Goal: Contribute content: Contribute content

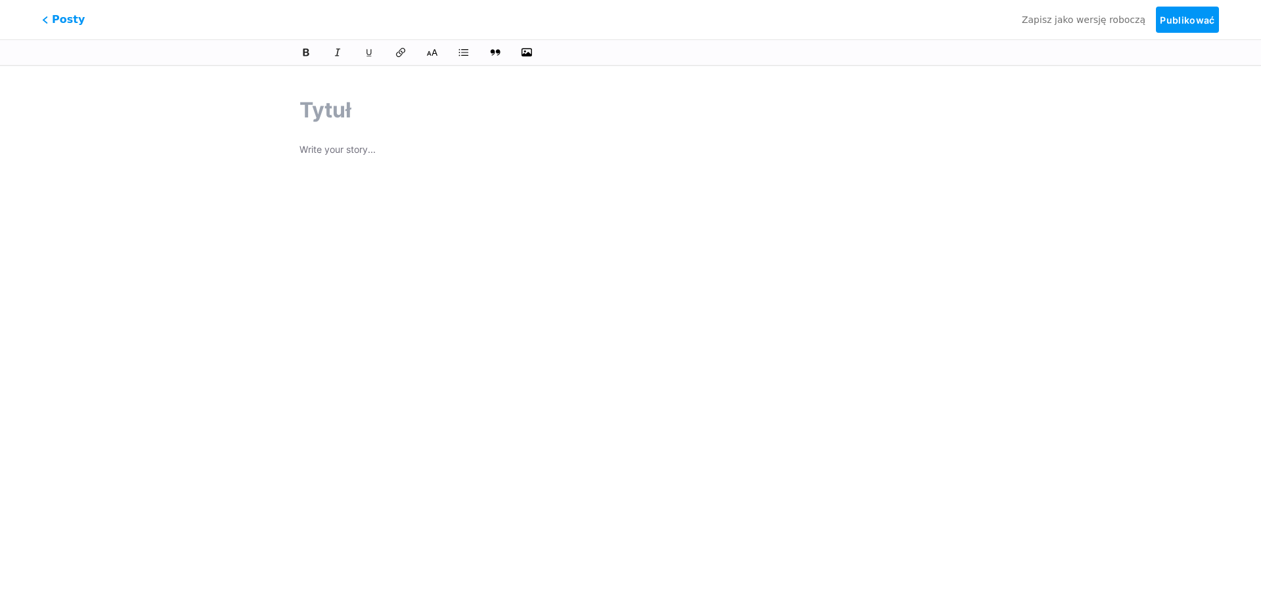
click at [73, 28] on div "Posty Zapisz jako wersję roboczą Publikować" at bounding box center [630, 19] width 1261 height 39
click at [59, 19] on font "Posty" at bounding box center [69, 19] width 36 height 14
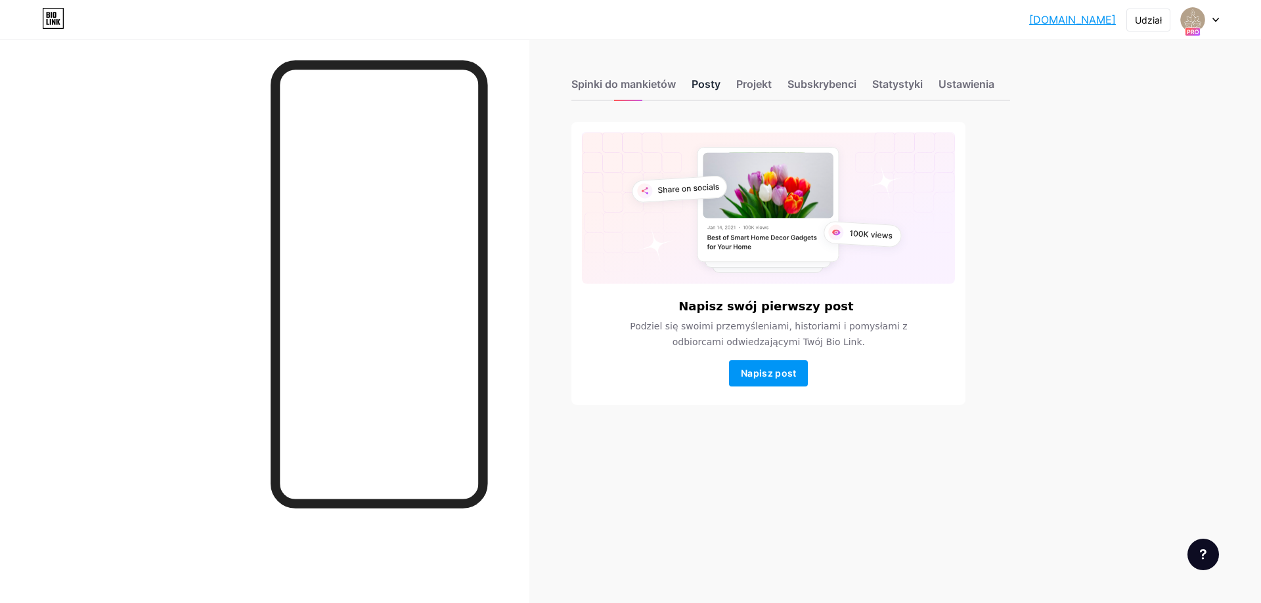
click at [692, 90] on font "Posty" at bounding box center [705, 83] width 29 height 13
click at [650, 92] on div "Spinki do mankietów" at bounding box center [623, 88] width 104 height 24
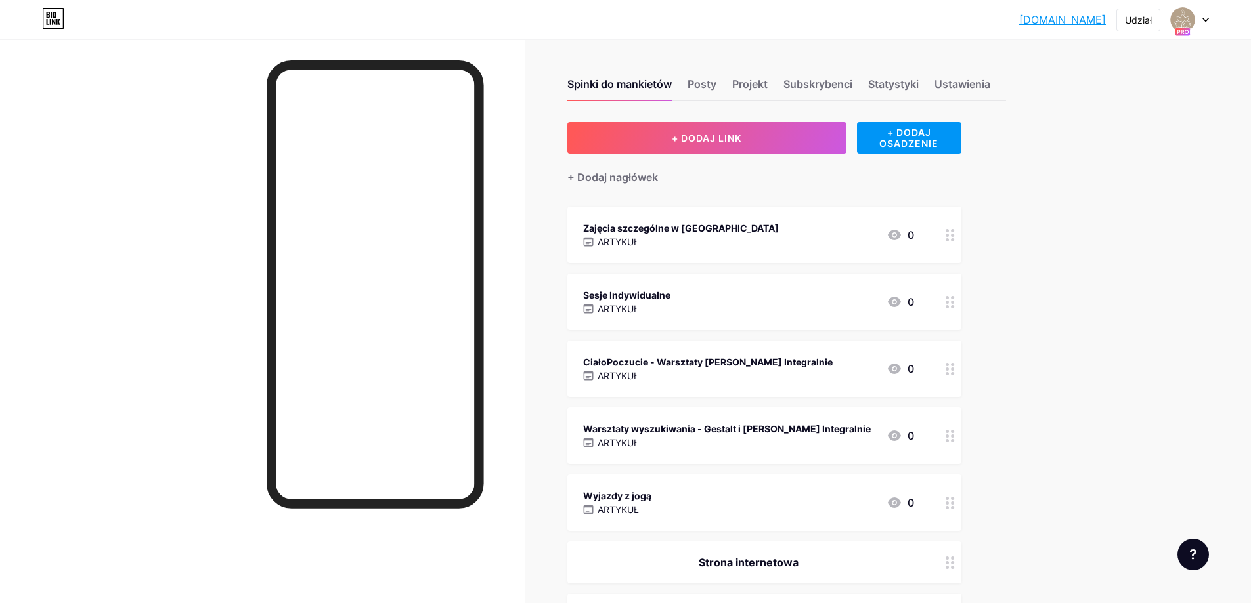
click at [749, 367] on div "CiałoPoczucie - Warsztaty [PERSON_NAME] Integralnie" at bounding box center [707, 362] width 249 height 14
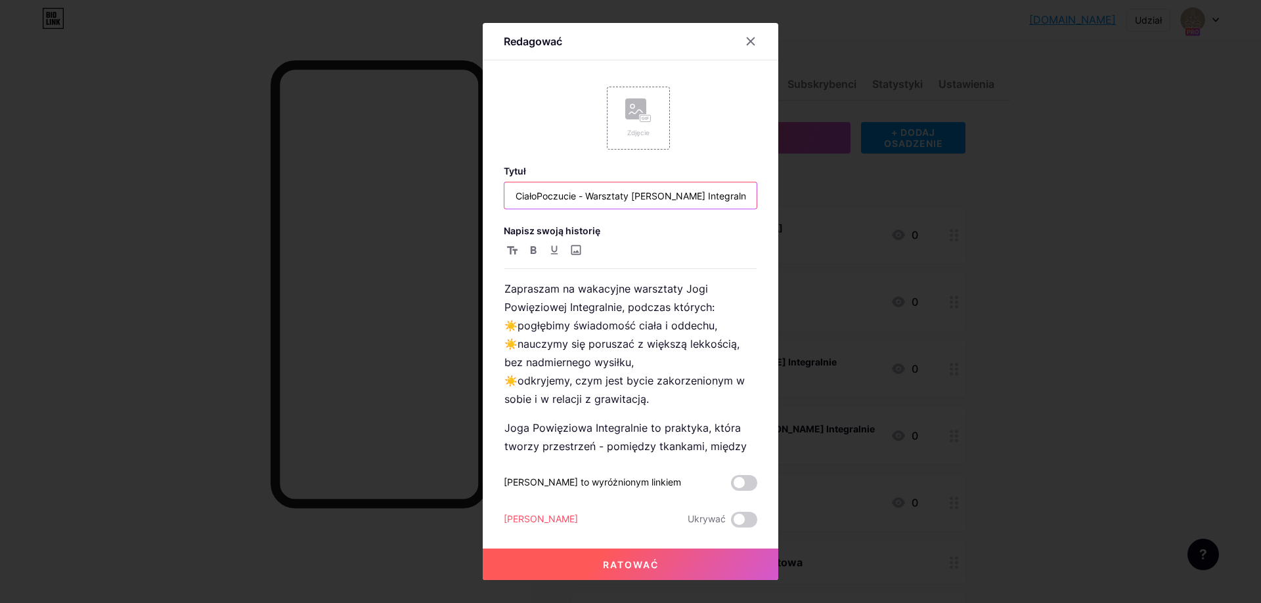
drag, startPoint x: 585, startPoint y: 199, endPoint x: 390, endPoint y: 205, distance: 195.1
click at [390, 205] on div "Redagować Zdjęcie Tytuł CiałoPoczucie - Warsztaty [PERSON_NAME] Integralnie Nap…" at bounding box center [630, 301] width 1261 height 603
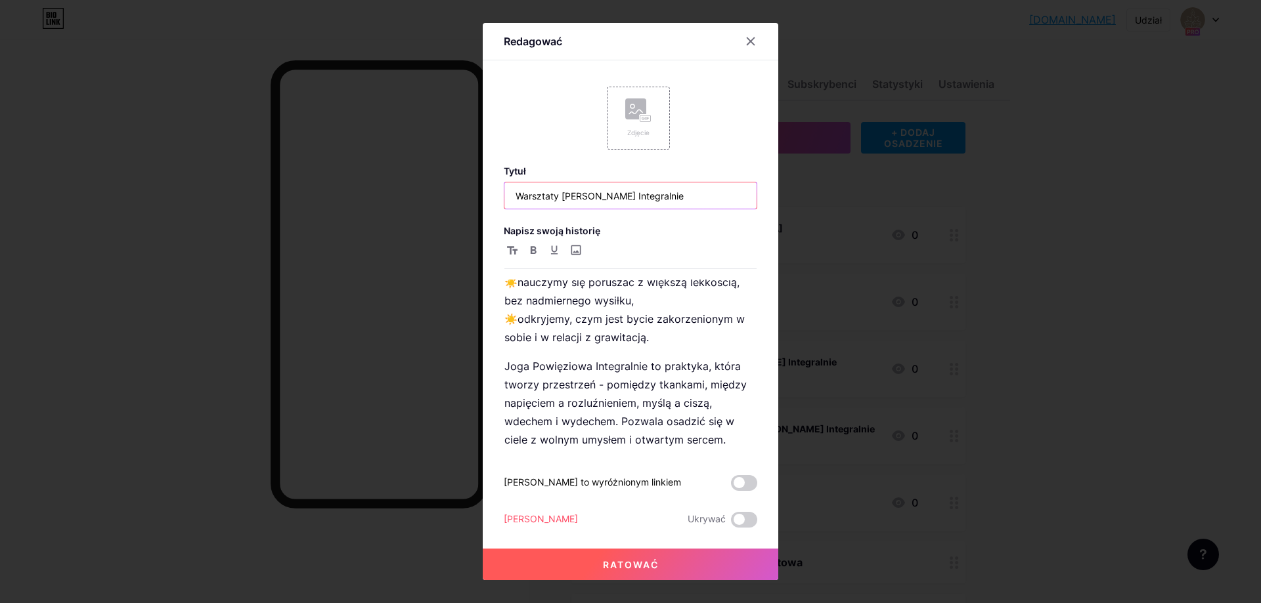
scroll to position [61, 0]
type input "Warsztaty [PERSON_NAME] Integralnie"
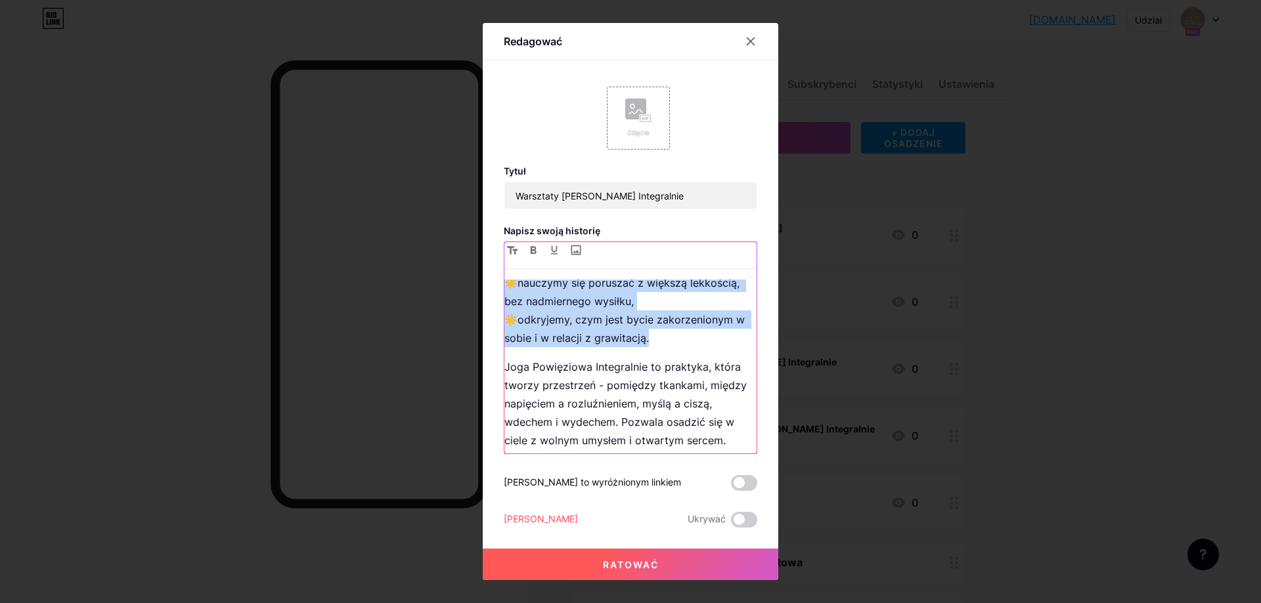
scroll to position [0, 0]
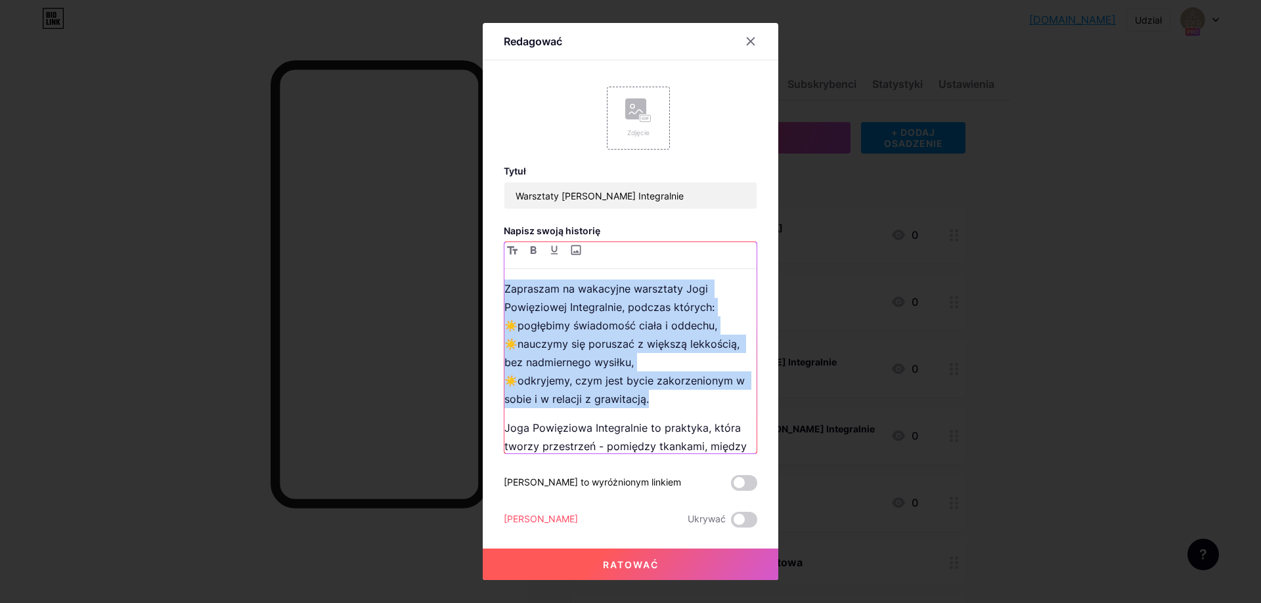
drag, startPoint x: 660, startPoint y: 335, endPoint x: 446, endPoint y: 237, distance: 235.3
click at [446, 237] on div "Redagować Zdjęcie Tytuł Warsztaty [PERSON_NAME] Integralnie Napisz swoją histor…" at bounding box center [630, 301] width 1261 height 603
click at [695, 321] on p "Zapraszam na wakacyjne warsztaty [PERSON_NAME] Integralnie, podczas których: ☀️…" at bounding box center [630, 344] width 252 height 129
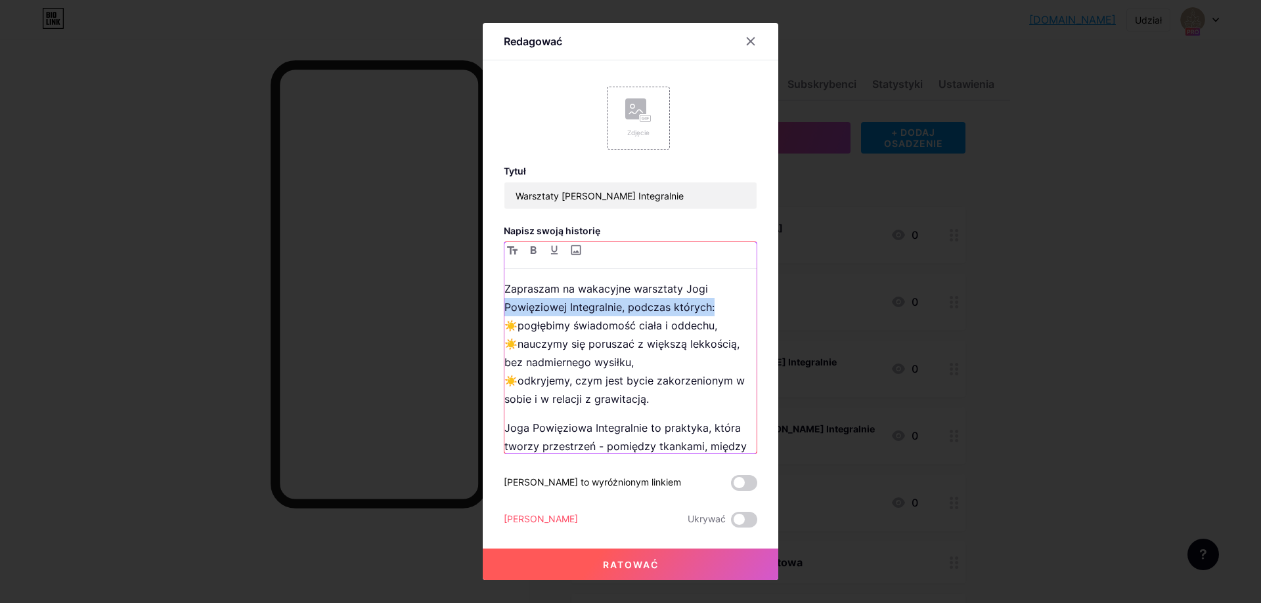
drag, startPoint x: 709, startPoint y: 305, endPoint x: 443, endPoint y: 309, distance: 265.9
click at [443, 309] on div "Redagować Zdjęcie Tytuł Warsztaty [PERSON_NAME] Integralnie Napisz swoją histor…" at bounding box center [630, 301] width 1261 height 603
click at [583, 327] on p "Zapraszam na wakacyjne warsztaty [PERSON_NAME] Integralnie, podczas których: ☀️…" at bounding box center [630, 344] width 252 height 129
drag, startPoint x: 631, startPoint y: 290, endPoint x: 575, endPoint y: 282, distance: 56.5
click at [575, 282] on p "Zapraszam na wakacyjne warsztaty [PERSON_NAME] Integralnie, podczas których: ☀️…" at bounding box center [630, 344] width 252 height 129
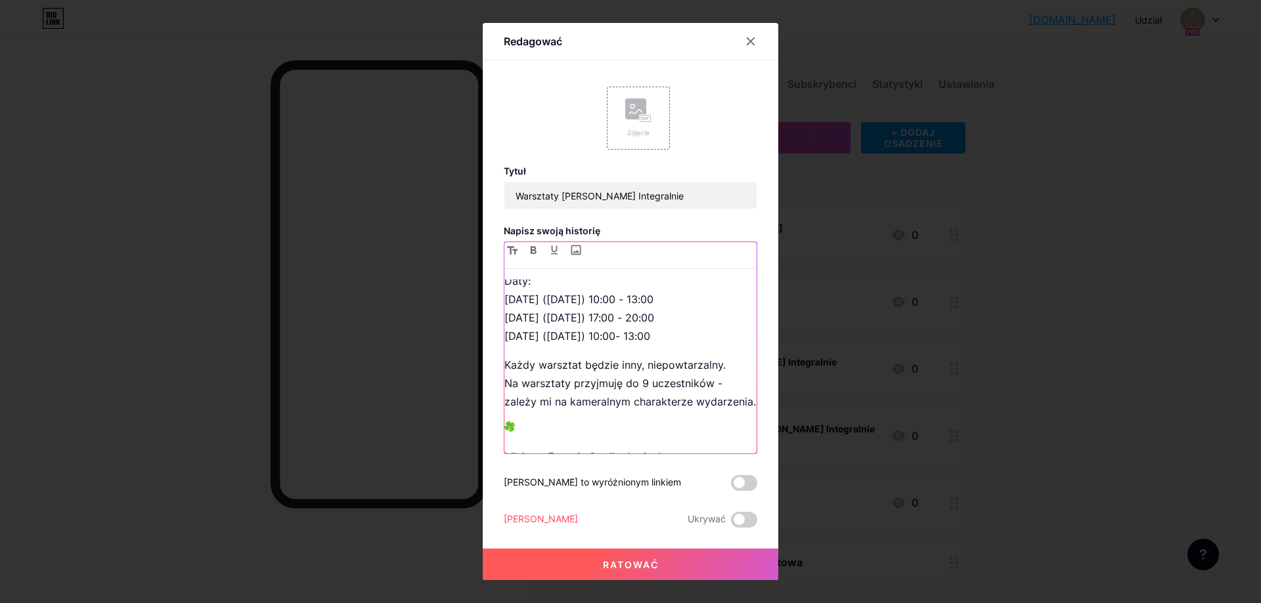
scroll to position [390, 0]
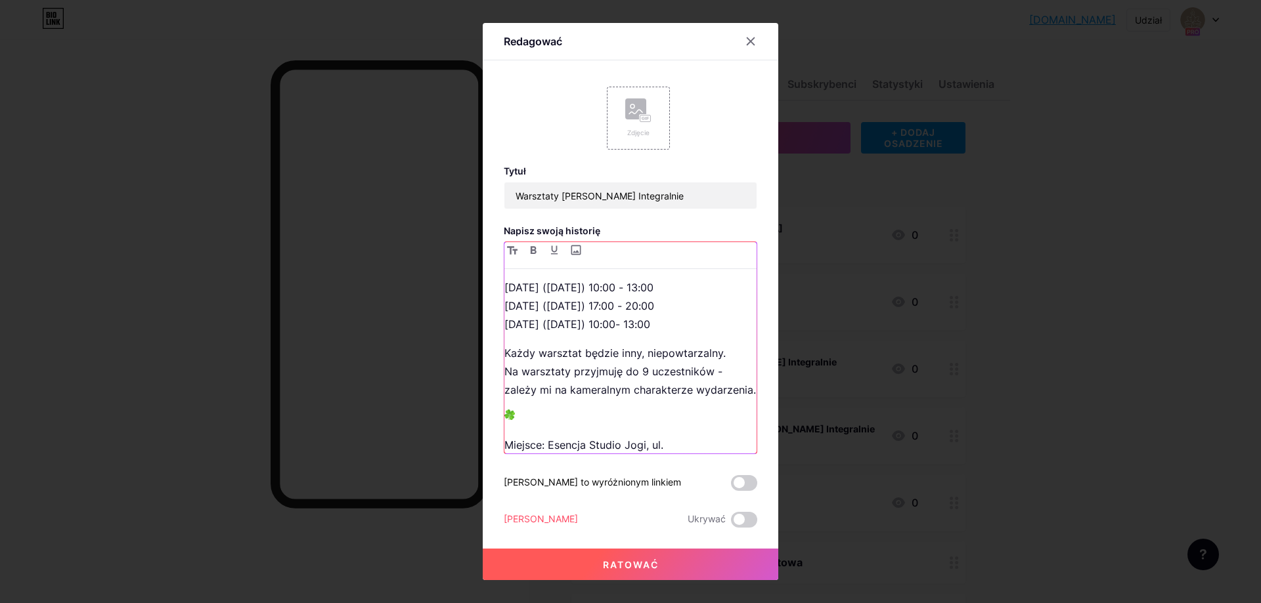
click at [645, 390] on p "Każdy warsztat będzie inny, niepowtarzalny. Na warsztaty przyjmuję do 9 uczestn…" at bounding box center [630, 371] width 252 height 55
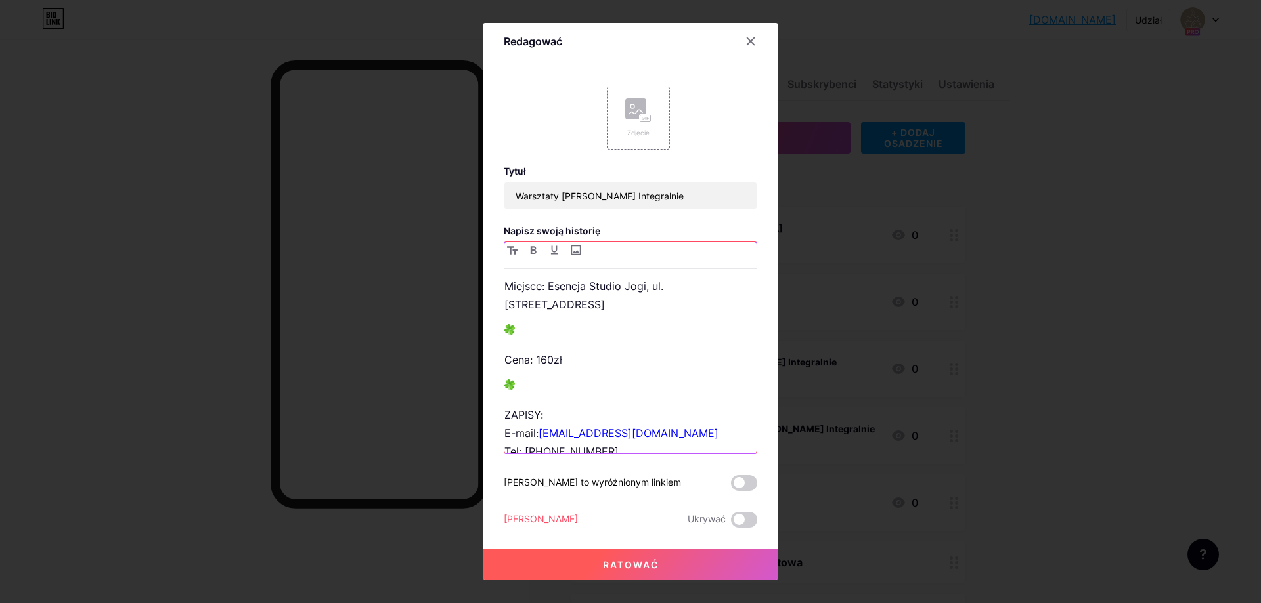
scroll to position [569, 0]
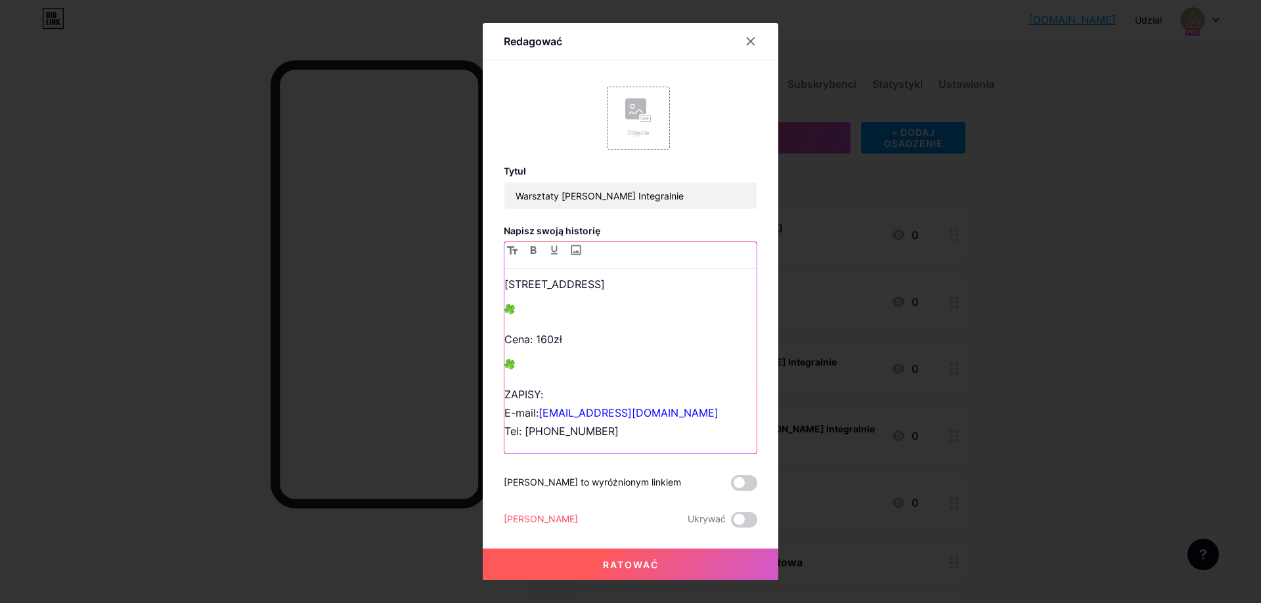
click at [560, 349] on p "Cena: 160zł" at bounding box center [630, 339] width 252 height 18
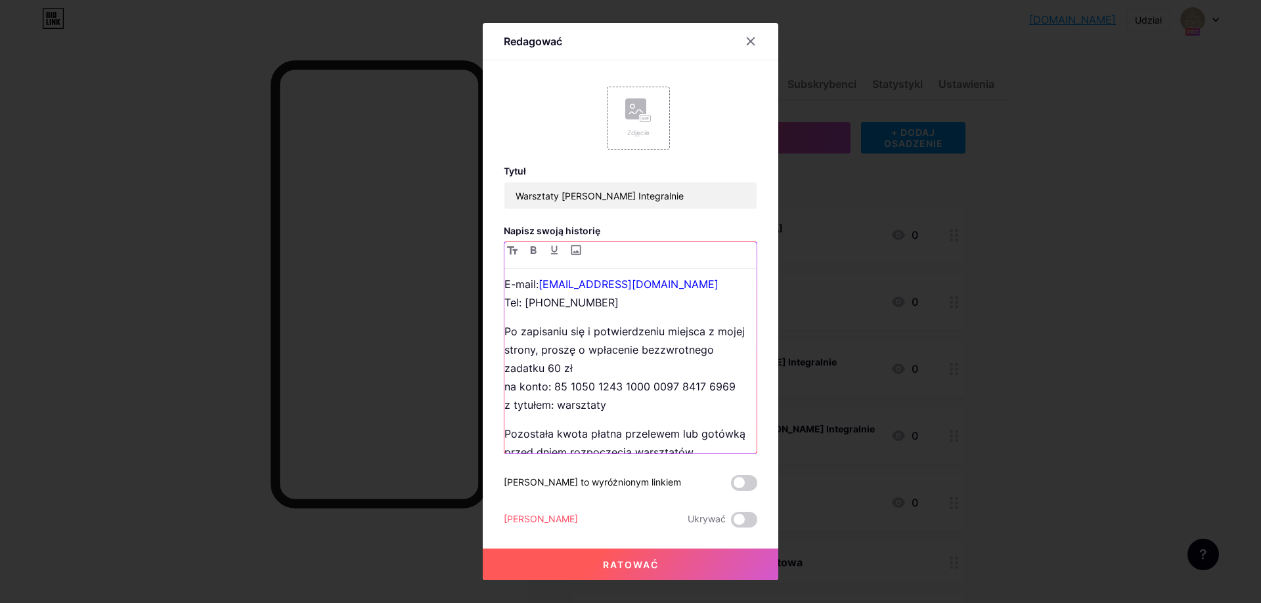
scroll to position [701, 0]
click at [559, 382] on p "Po zapisaniu się i potwierdzeniu miejsca z mojej strony, proszę o wpłacenie bez…" at bounding box center [630, 366] width 252 height 92
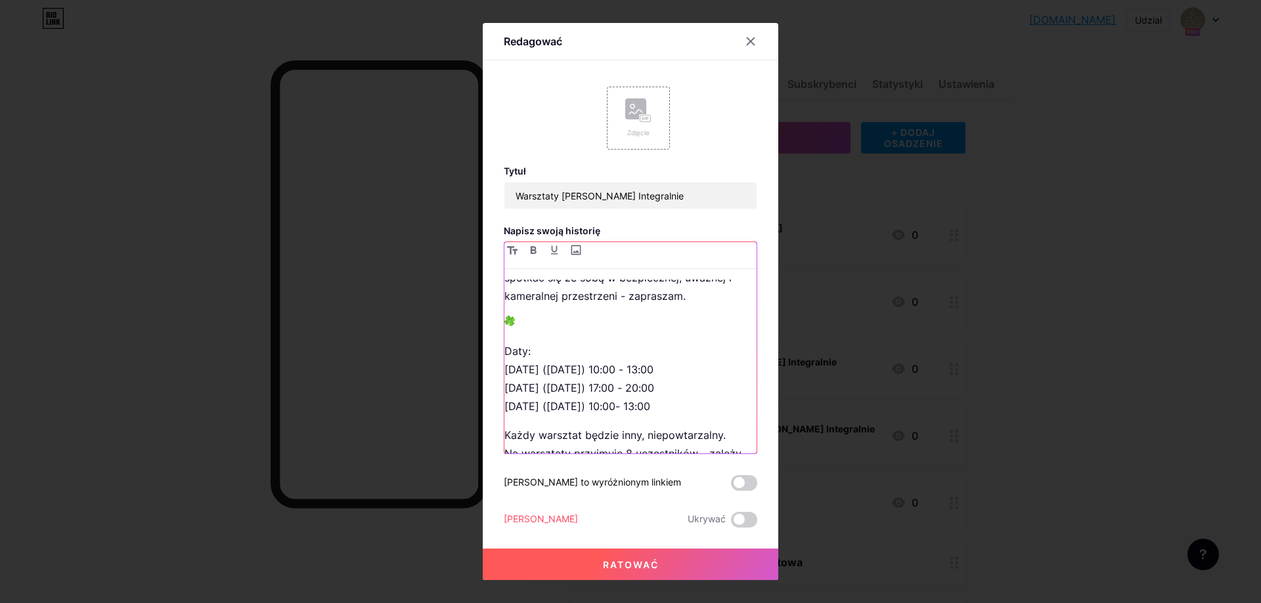
scroll to position [315, 0]
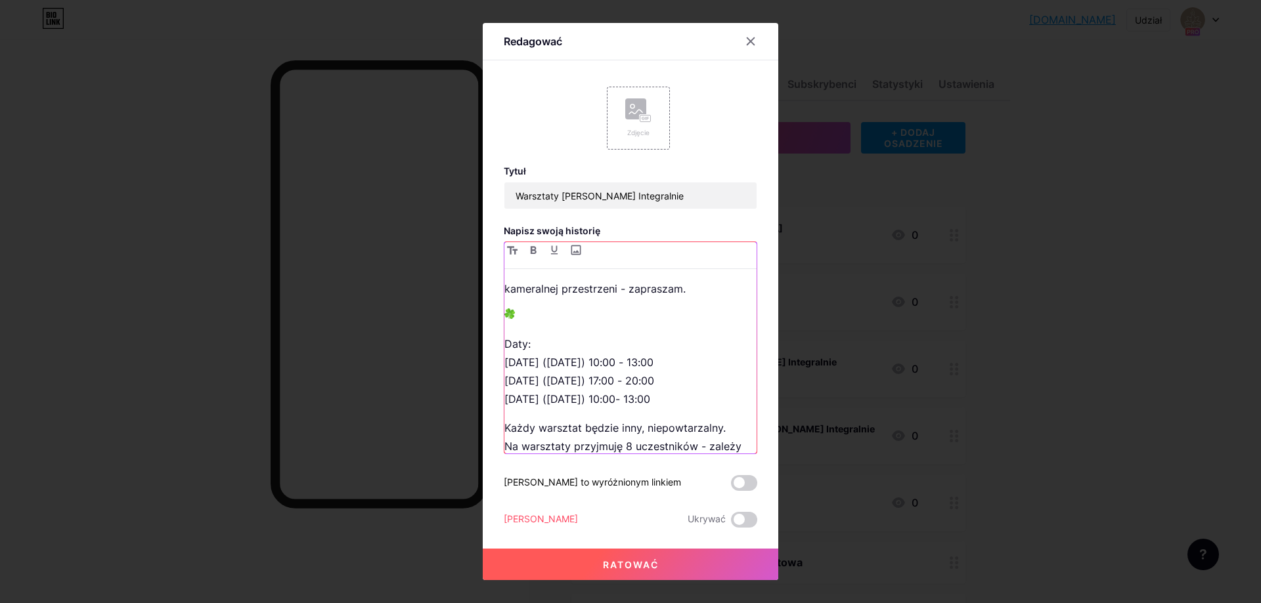
drag, startPoint x: 672, startPoint y: 412, endPoint x: 501, endPoint y: 385, distance: 172.7
click at [501, 385] on div "Redagować Zdjęcie Tytuł Warsztaty [PERSON_NAME] Integralnie Napisz swoją histor…" at bounding box center [630, 301] width 295 height 557
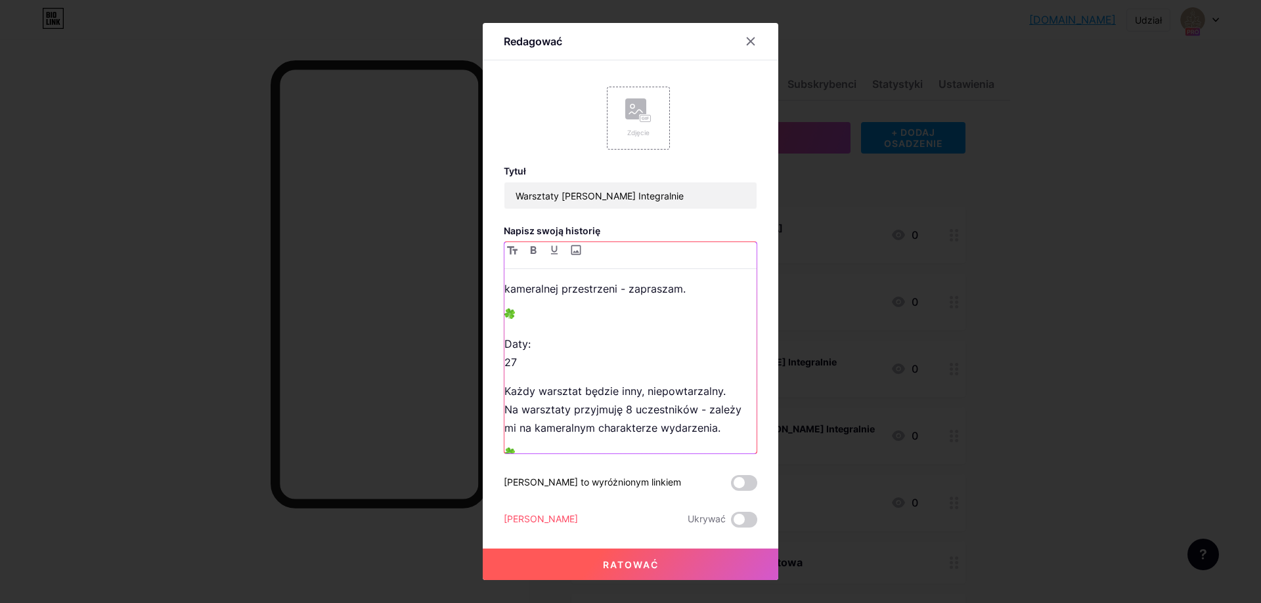
click at [553, 372] on p "Daty: 27" at bounding box center [630, 353] width 252 height 37
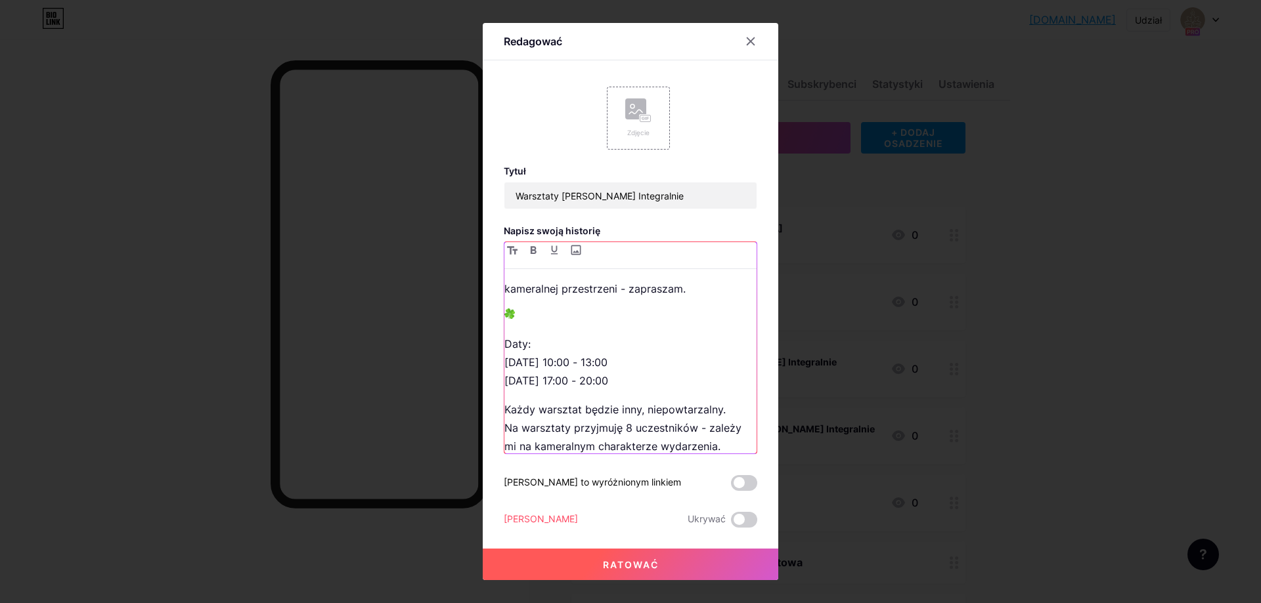
click at [641, 383] on p "Daty: [DATE] 10:00 - 13:00 [DATE] 17:00 - 20:00" at bounding box center [630, 362] width 252 height 55
click at [581, 400] on p "Daty: [DATE] 10:00 - 13:00 (praktyka poranna, bardziej YANG, dla osób praktykuj…" at bounding box center [630, 372] width 252 height 74
click at [603, 408] on p "Daty: [DATE] 10:00 - 13:00 (praktyka poranna, bardziej YANG, polecana dla osób …" at bounding box center [630, 372] width 252 height 74
click at [609, 408] on p "Daty: [DATE] 10:00 - 13:00 (praktyka poranna, bardziej YANG, polecana dla osób …" at bounding box center [630, 372] width 252 height 74
click at [645, 408] on p "Daty: [DATE] 10:00 - 13:00 (praktyka poranna, bardziej YANG, polecana dla osób …" at bounding box center [630, 372] width 252 height 74
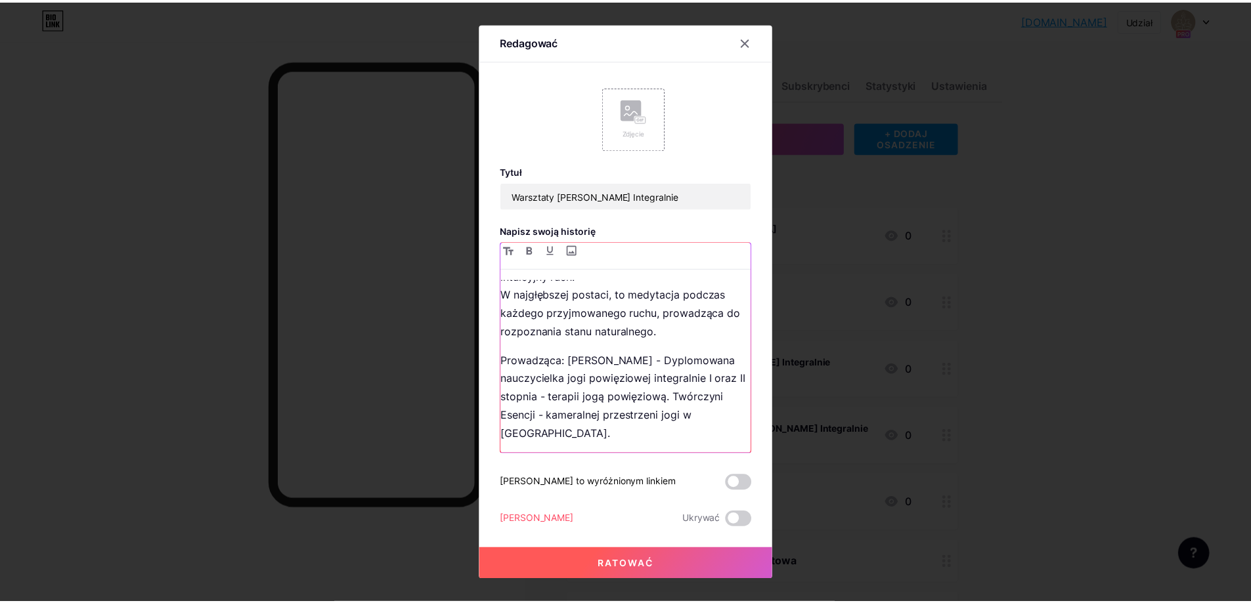
scroll to position [1593, 0]
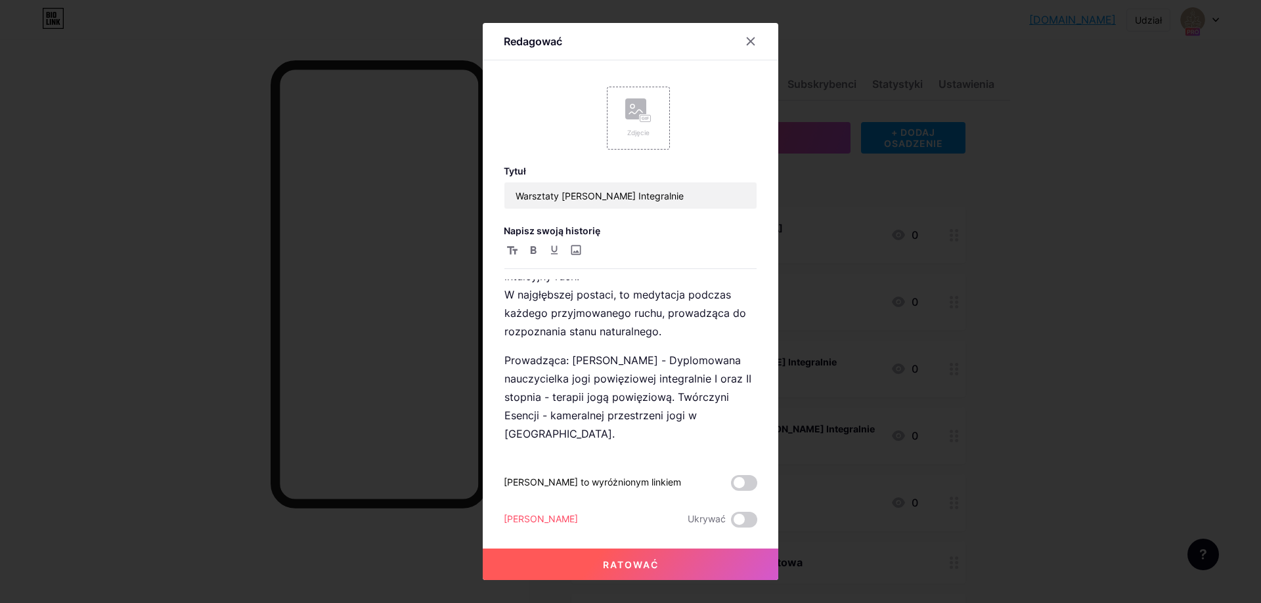
click at [639, 561] on font "Ratować" at bounding box center [631, 564] width 56 height 11
